Goal: Task Accomplishment & Management: Use online tool/utility

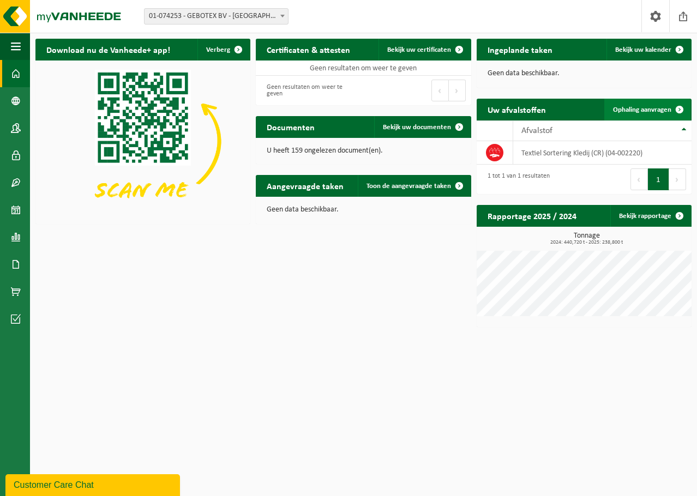
click at [677, 108] on span at bounding box center [679, 110] width 22 height 22
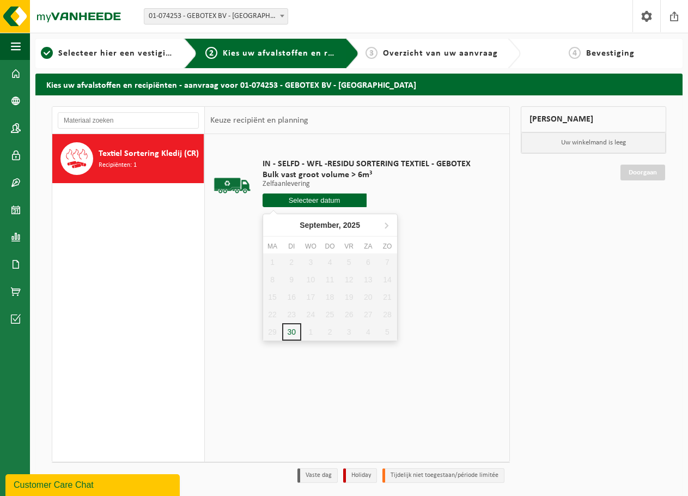
click at [310, 201] on input "text" at bounding box center [315, 200] width 104 height 14
click at [313, 202] on input "text" at bounding box center [315, 200] width 104 height 14
click at [386, 225] on icon at bounding box center [386, 224] width 17 height 17
click at [306, 256] on div "1" at bounding box center [310, 261] width 19 height 17
type input "Van [DATE]"
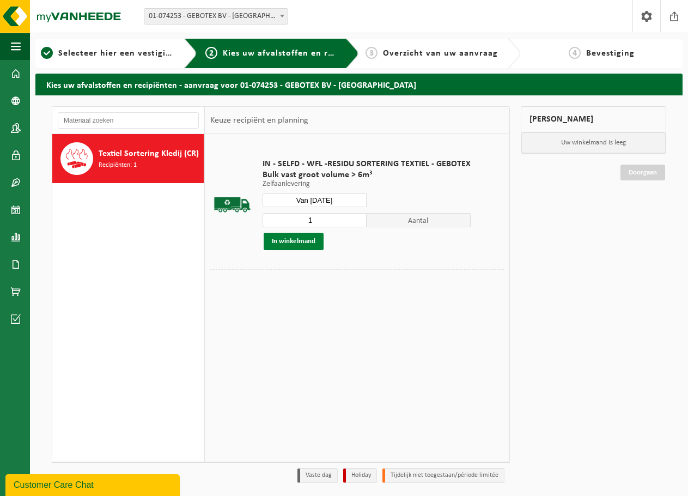
click at [292, 240] on button "In winkelmand" at bounding box center [294, 241] width 60 height 17
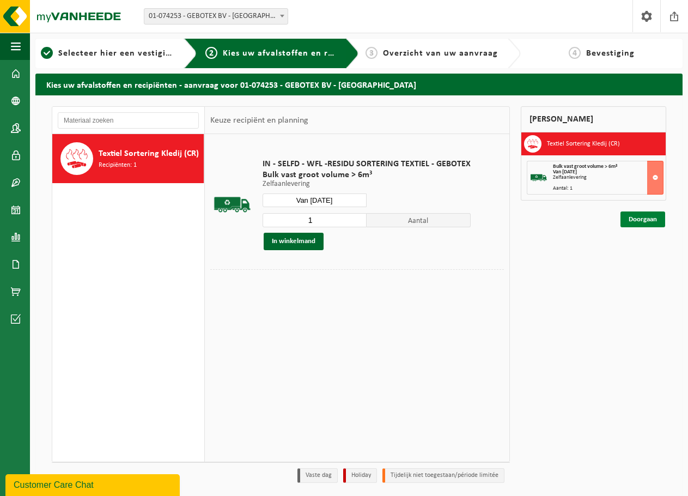
click at [641, 219] on link "Doorgaan" at bounding box center [643, 219] width 45 height 16
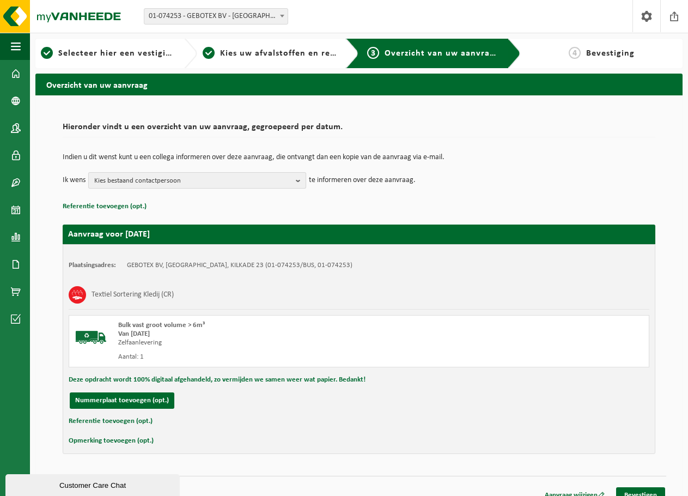
click at [160, 180] on span "Kies bestaand contactpersoon" at bounding box center [192, 181] width 197 height 16
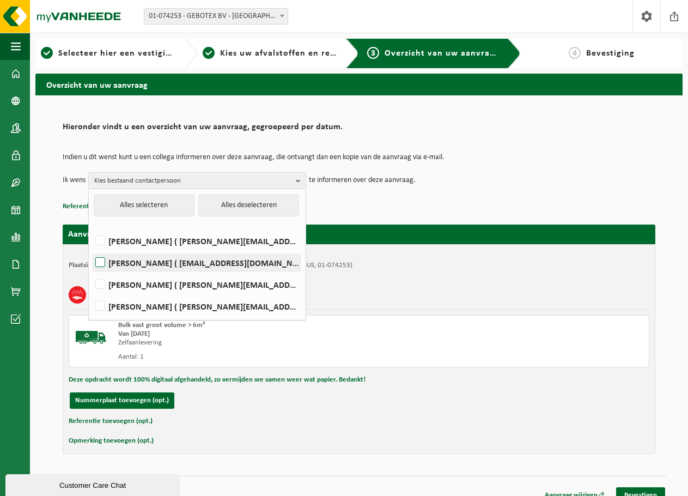
click at [102, 259] on label "[PERSON_NAME] ( [EMAIL_ADDRESS][DOMAIN_NAME] )" at bounding box center [196, 263] width 207 height 16
click at [92, 249] on input "[PERSON_NAME] ( [EMAIL_ADDRESS][DOMAIN_NAME] )" at bounding box center [91, 249] width 1 height 1
checkbox input "true"
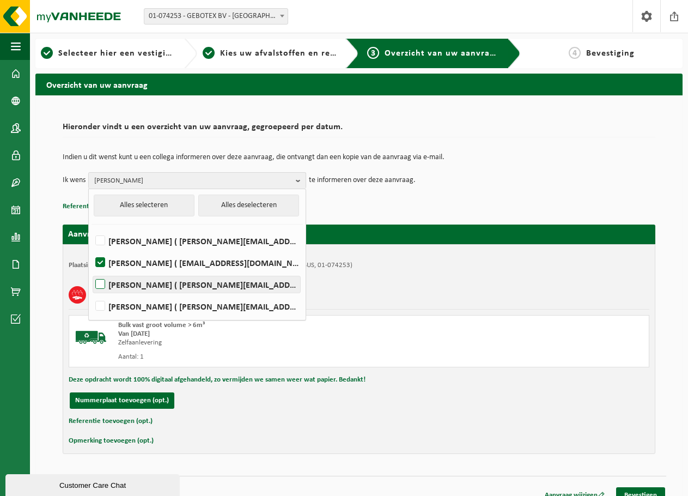
click at [100, 280] on label "[PERSON_NAME] ( [PERSON_NAME][EMAIL_ADDRESS][DOMAIN_NAME] )" at bounding box center [196, 284] width 207 height 16
click at [92, 271] on input "[PERSON_NAME] ( [PERSON_NAME][EMAIL_ADDRESS][DOMAIN_NAME] )" at bounding box center [91, 270] width 1 height 1
checkbox input "true"
click at [373, 278] on div "Plaatsingsadres: GEBOTEX BV, [GEOGRAPHIC_DATA], KILKADE 23 (01-074253/BUS, 01-0…" at bounding box center [359, 349] width 593 height 210
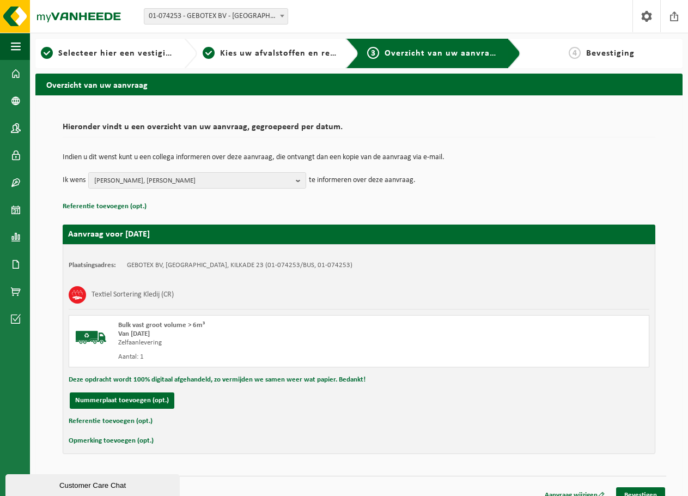
scroll to position [13, 0]
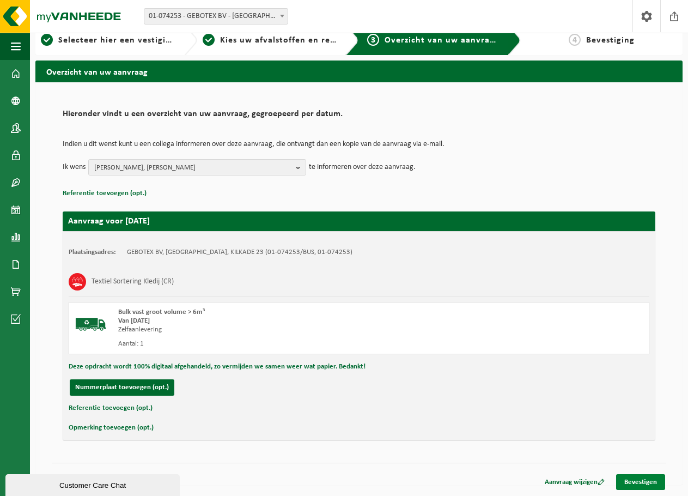
click at [642, 483] on link "Bevestigen" at bounding box center [640, 482] width 49 height 16
